Goal: Information Seeking & Learning: Learn about a topic

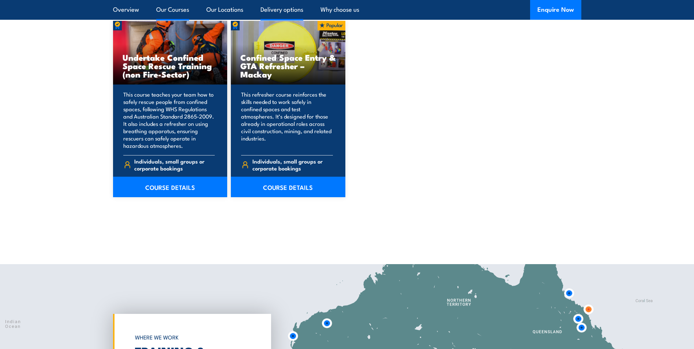
scroll to position [805, 0]
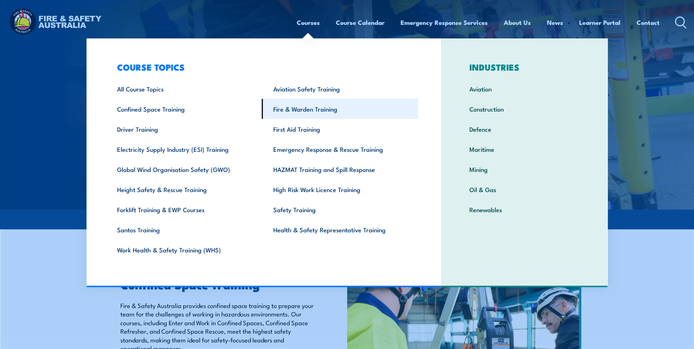
click at [306, 109] on link "Fire & Warden Training" at bounding box center [340, 109] width 156 height 20
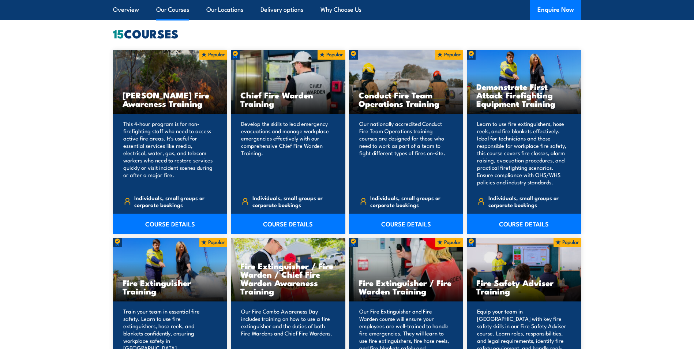
scroll to position [585, 0]
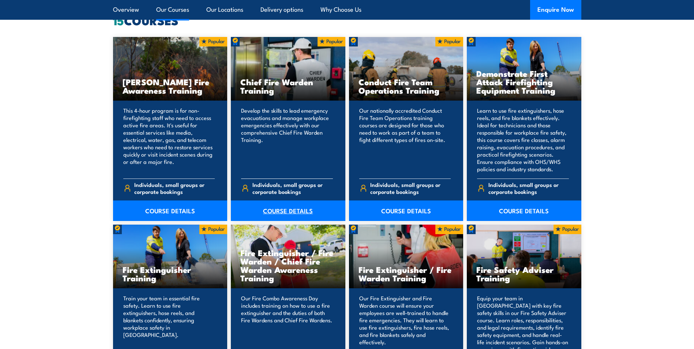
click at [284, 208] on link "COURSE DETAILS" at bounding box center [288, 210] width 115 height 20
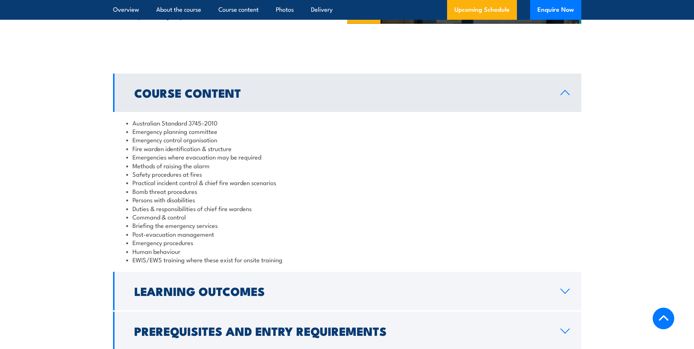
scroll to position [732, 0]
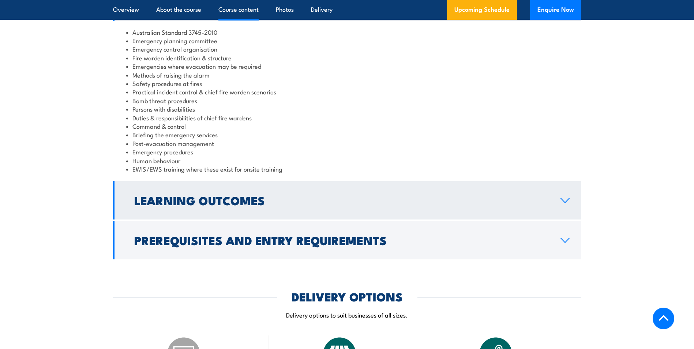
click at [478, 213] on link "Learning Outcomes" at bounding box center [347, 200] width 468 height 38
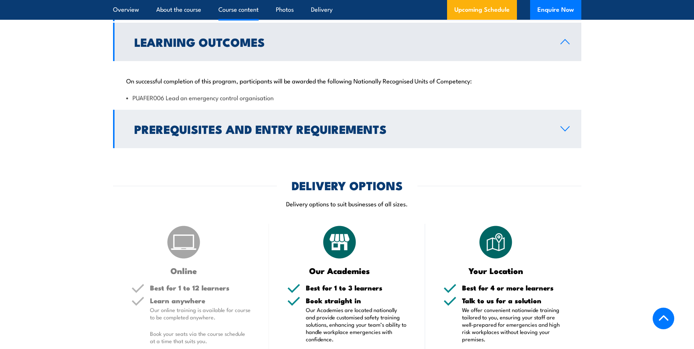
click at [497, 126] on h2 "Prerequisites and Entry Requirements" at bounding box center [341, 129] width 415 height 10
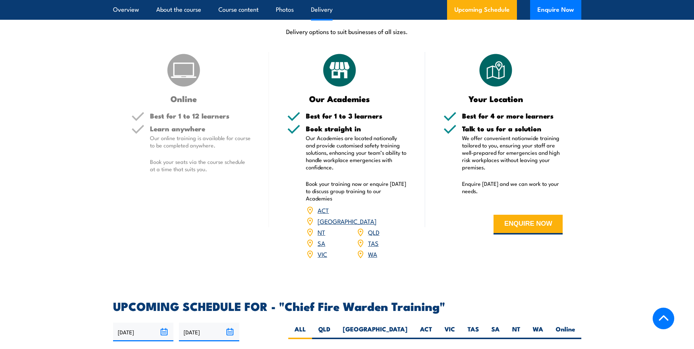
scroll to position [988, 0]
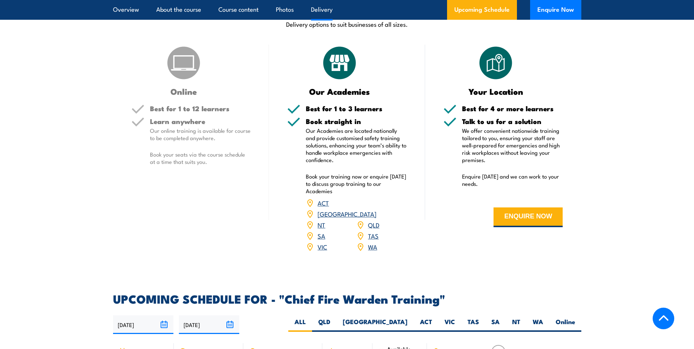
click at [188, 82] on div "Online" at bounding box center [191, 70] width 120 height 51
click at [187, 72] on img at bounding box center [183, 63] width 37 height 37
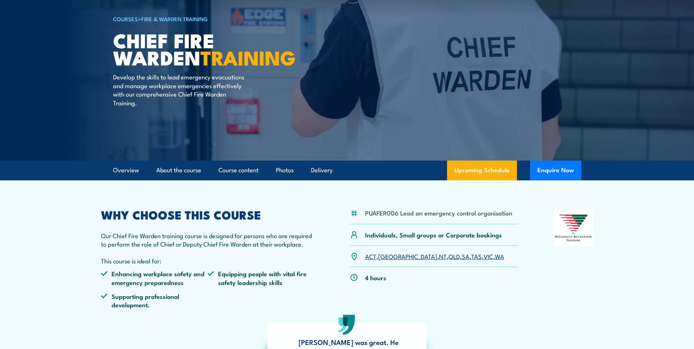
scroll to position [0, 0]
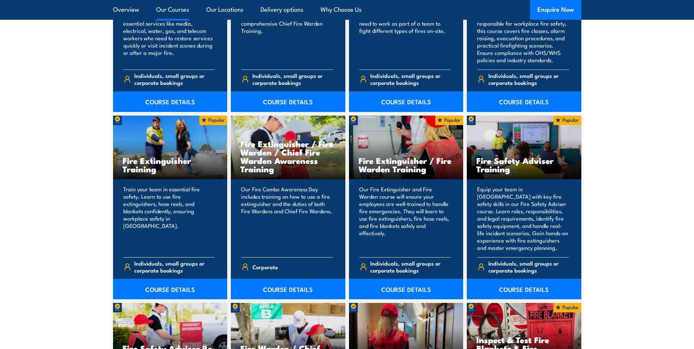
scroll to position [695, 0]
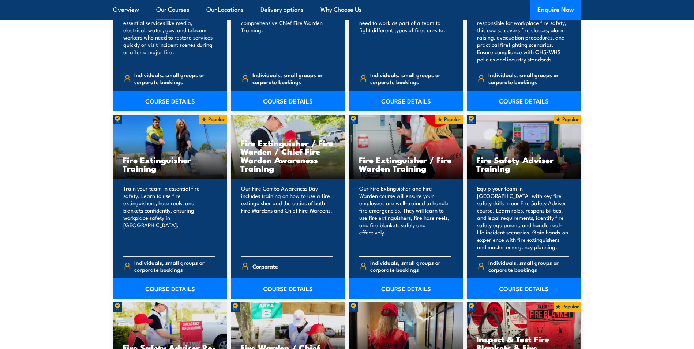
click at [402, 293] on link "COURSE DETAILS" at bounding box center [406, 288] width 115 height 20
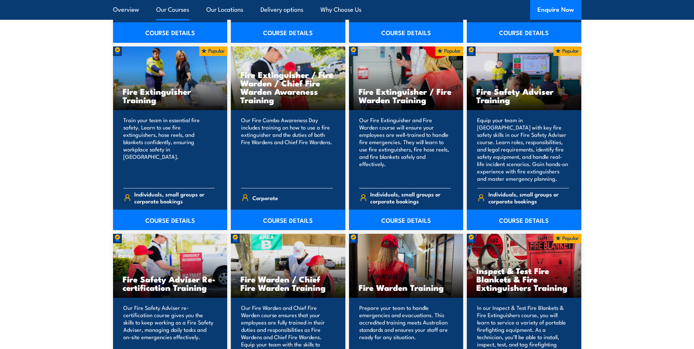
scroll to position [768, 0]
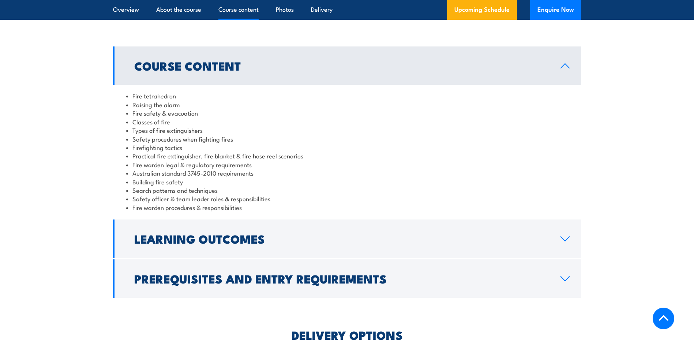
scroll to position [622, 0]
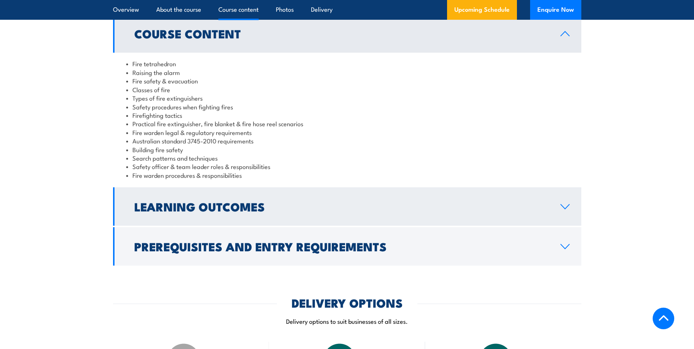
click at [226, 211] on h2 "Learning Outcomes" at bounding box center [341, 206] width 415 height 10
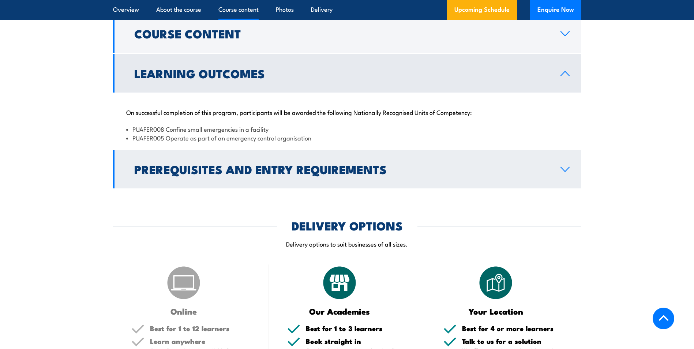
click at [263, 173] on h2 "Prerequisites and Entry Requirements" at bounding box center [341, 169] width 415 height 10
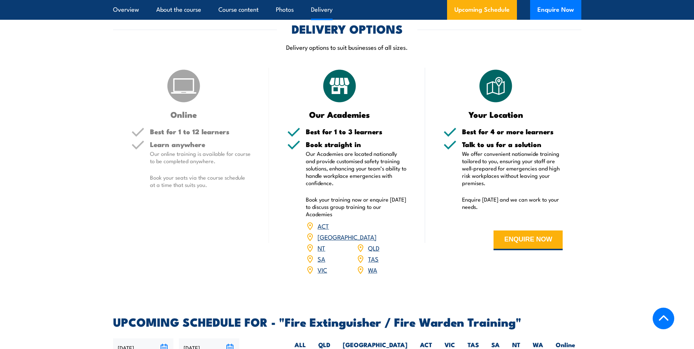
scroll to position [841, 0]
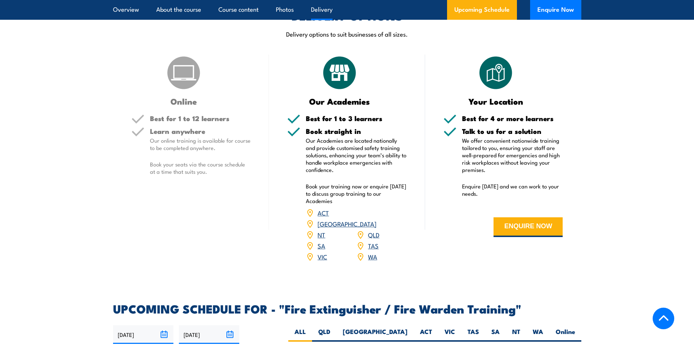
click at [150, 134] on h5 "Learn anywhere" at bounding box center [200, 131] width 101 height 7
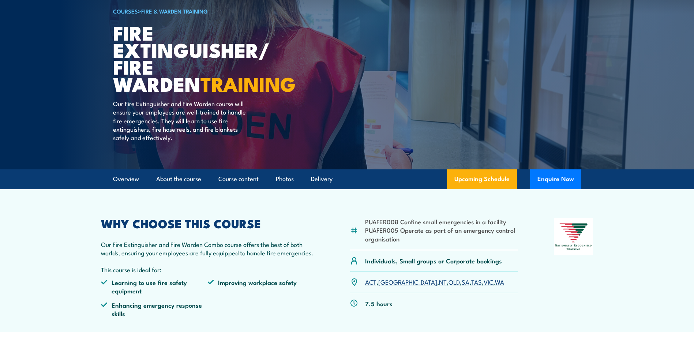
scroll to position [0, 0]
